Goal: Check status: Check status

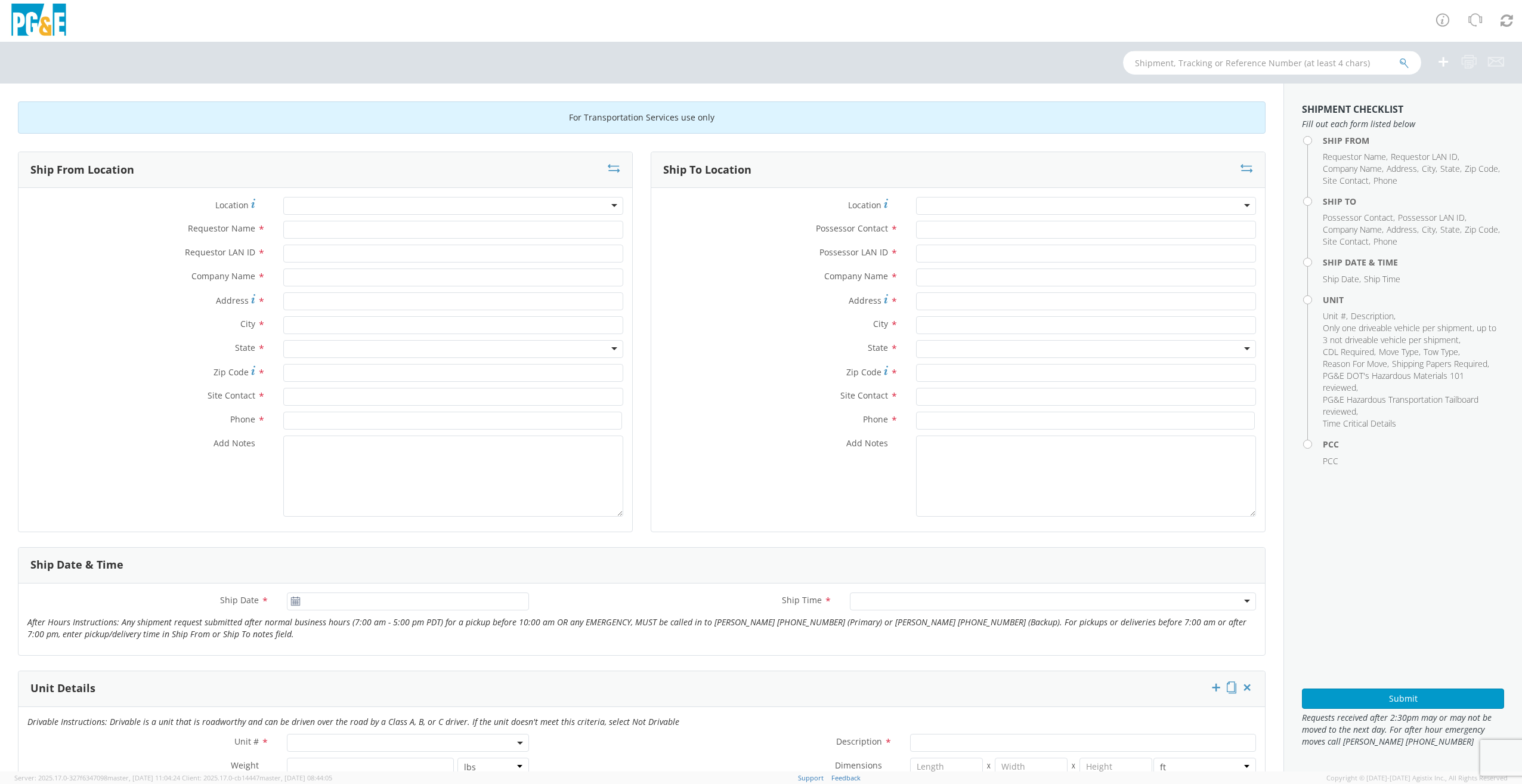
click at [1243, 64] on input "text" at bounding box center [1272, 63] width 298 height 23
paste input "56470037"
type input "56470037"
click at [1399, 57] on button "submit" at bounding box center [1404, 64] width 10 height 14
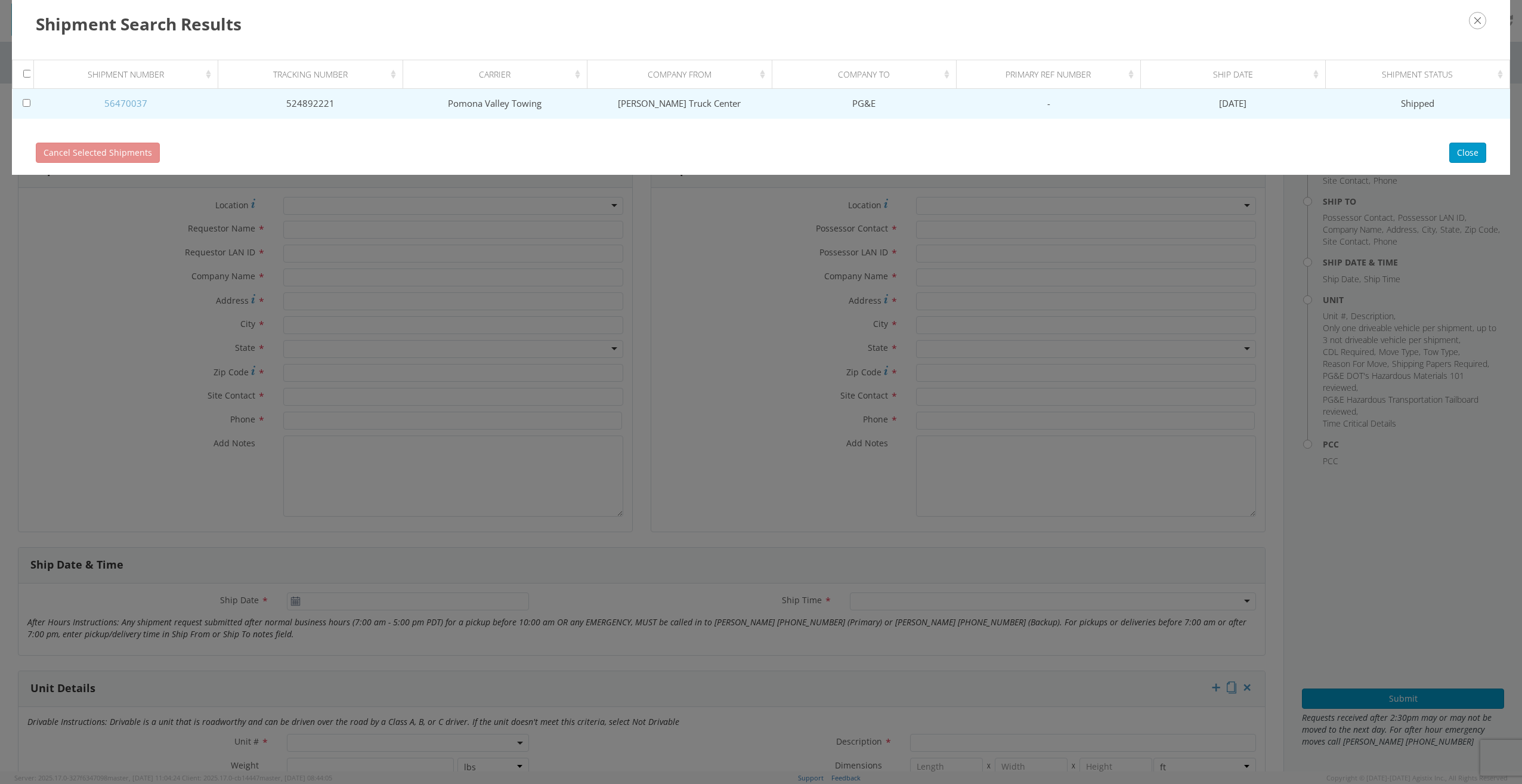
click at [133, 106] on link "56470037" at bounding box center [126, 103] width 43 height 12
